Goal: Register for event/course

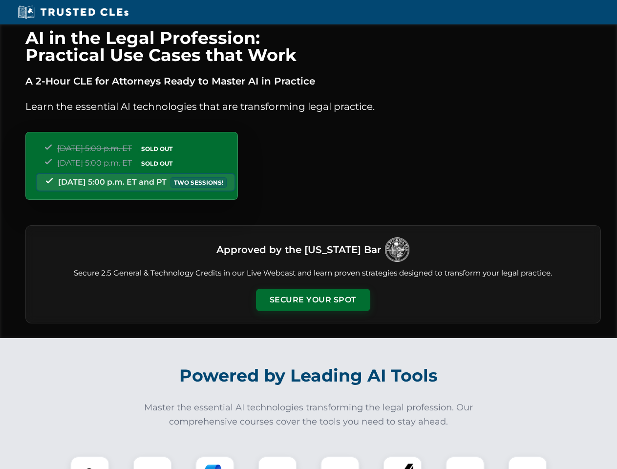
click at [312, 300] on button "Secure Your Spot" at bounding box center [313, 300] width 114 height 22
click at [90, 462] on img at bounding box center [90, 475] width 28 height 28
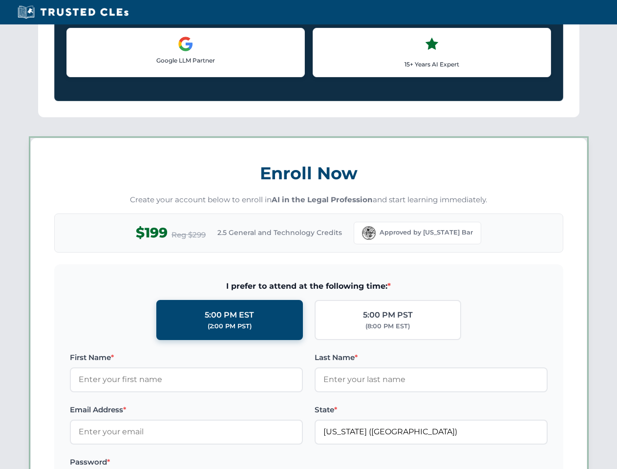
click at [152, 462] on label "Password *" at bounding box center [186, 462] width 233 height 12
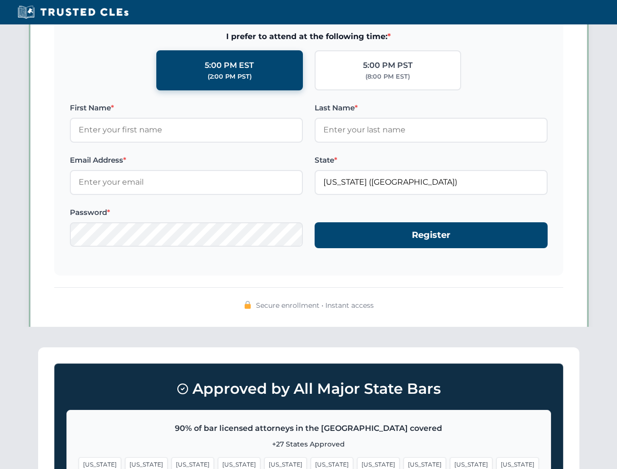
click at [357, 462] on span "[US_STATE]" at bounding box center [378, 464] width 42 height 14
click at [450, 462] on span "[US_STATE]" at bounding box center [471, 464] width 42 height 14
